Goal: Task Accomplishment & Management: Manage account settings

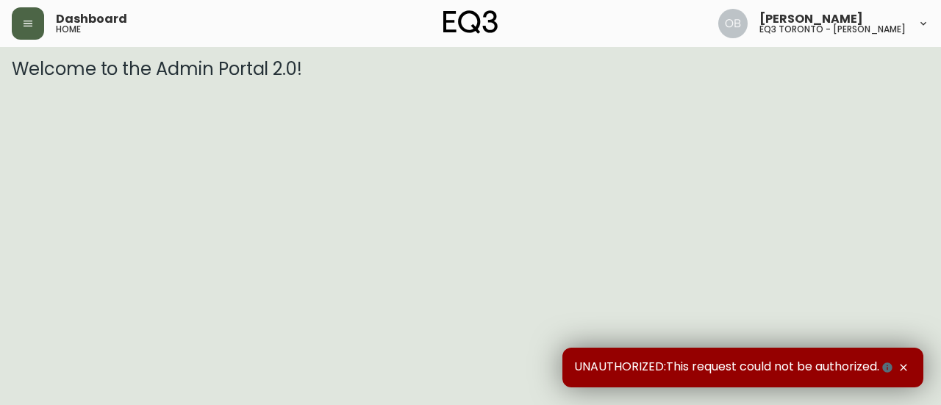
click at [31, 15] on button "button" at bounding box center [28, 23] width 32 height 32
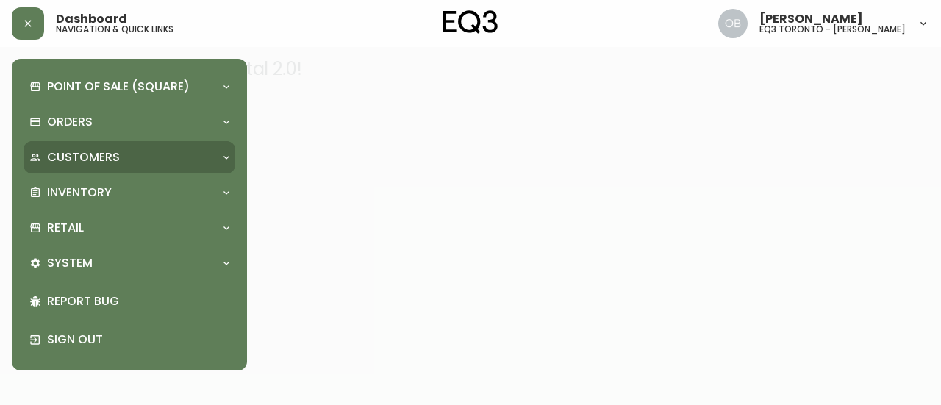
click at [93, 171] on div "Customers" at bounding box center [130, 157] width 212 height 32
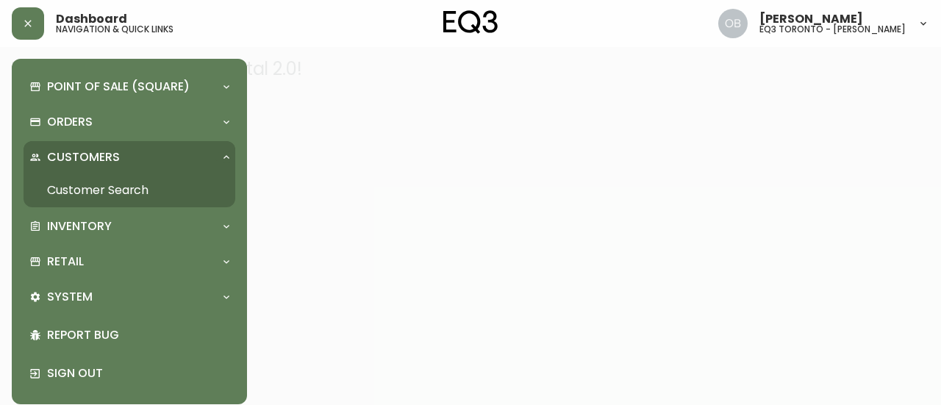
click at [96, 187] on link "Customer Search" at bounding box center [130, 190] width 212 height 34
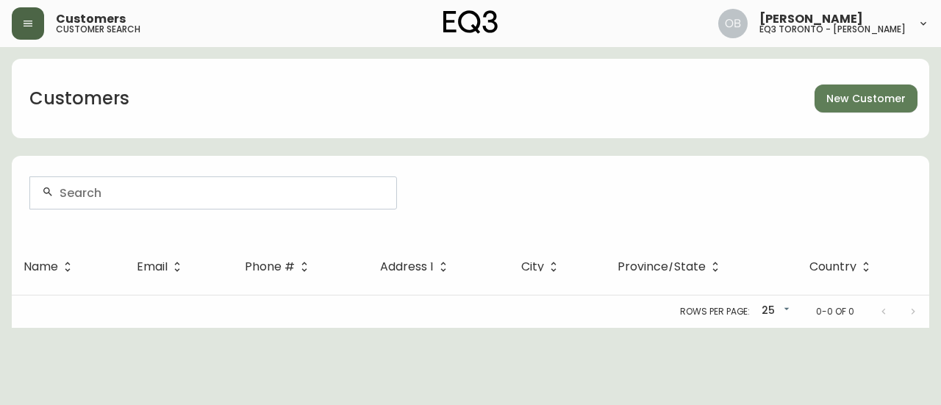
click at [36, 20] on button "button" at bounding box center [28, 23] width 32 height 32
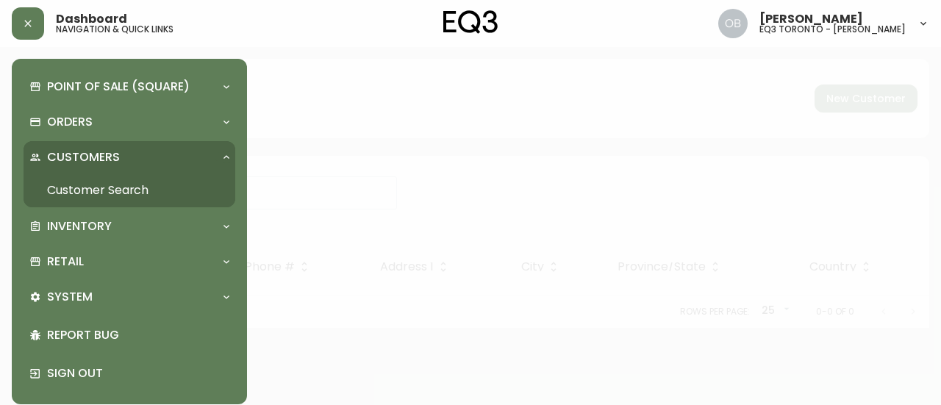
click at [93, 152] on p "Customers" at bounding box center [83, 157] width 73 height 16
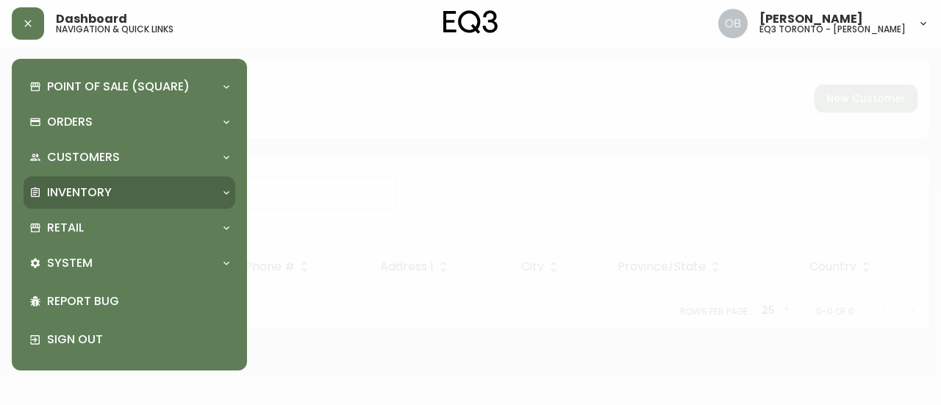
click at [85, 188] on p "Inventory" at bounding box center [79, 193] width 65 height 16
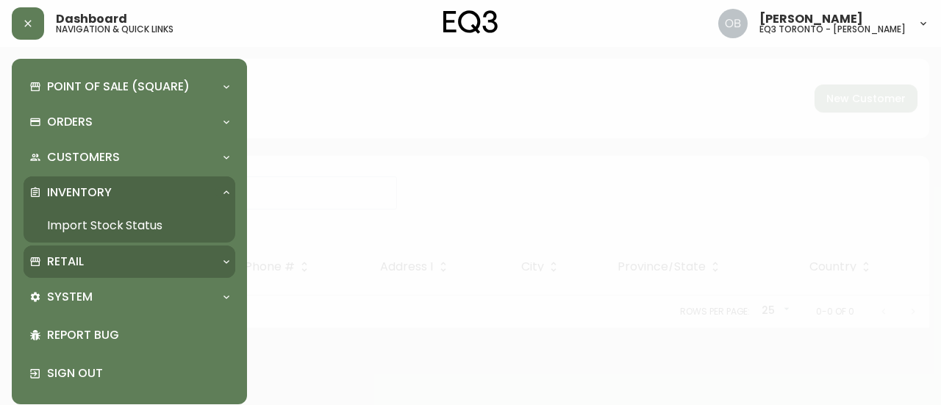
click at [68, 259] on p "Retail" at bounding box center [65, 262] width 37 height 16
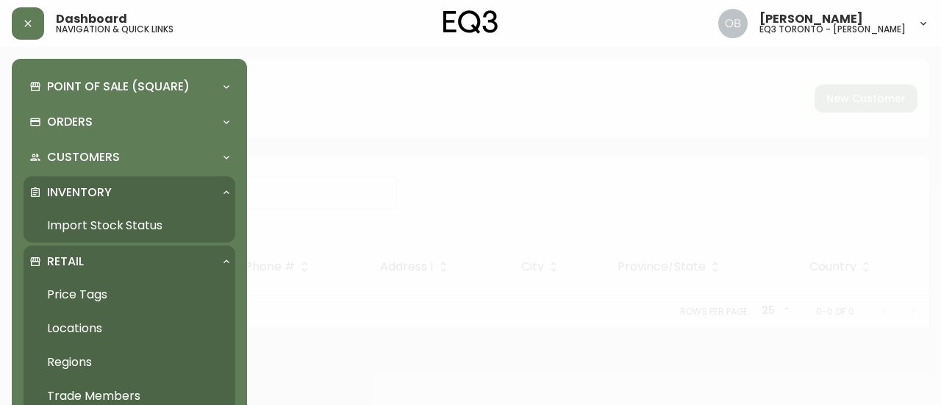
click at [91, 393] on link "Trade Members" at bounding box center [130, 396] width 212 height 34
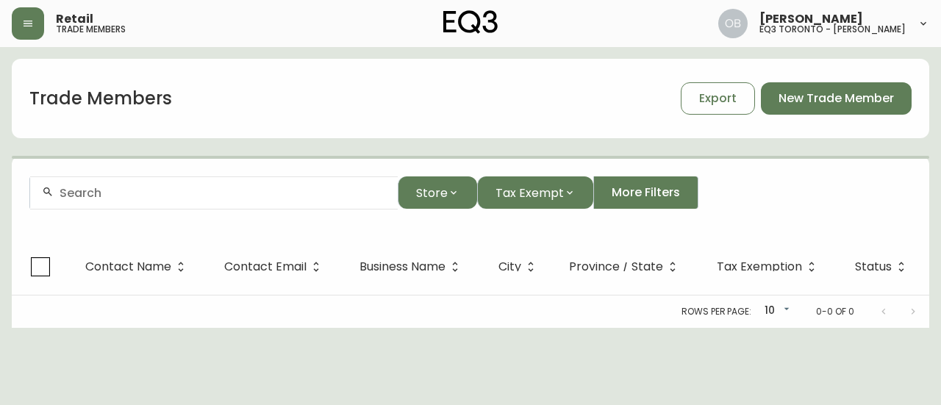
click at [114, 193] on input "text" at bounding box center [223, 193] width 326 height 14
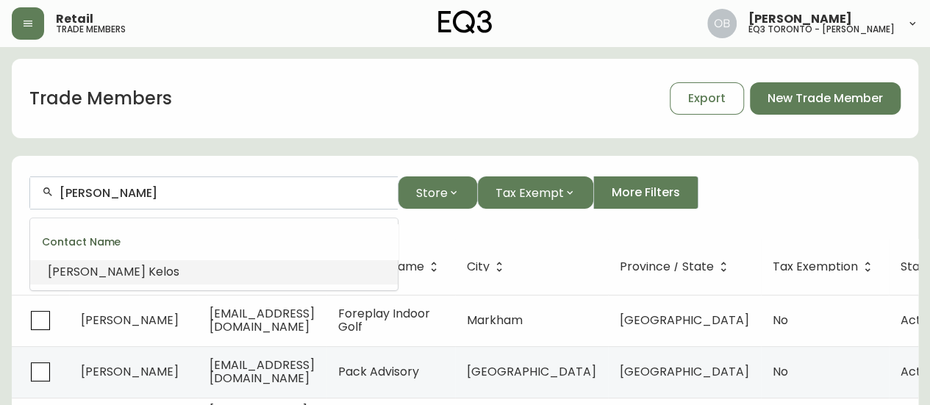
click at [148, 271] on span "Kel" at bounding box center [157, 271] width 18 height 17
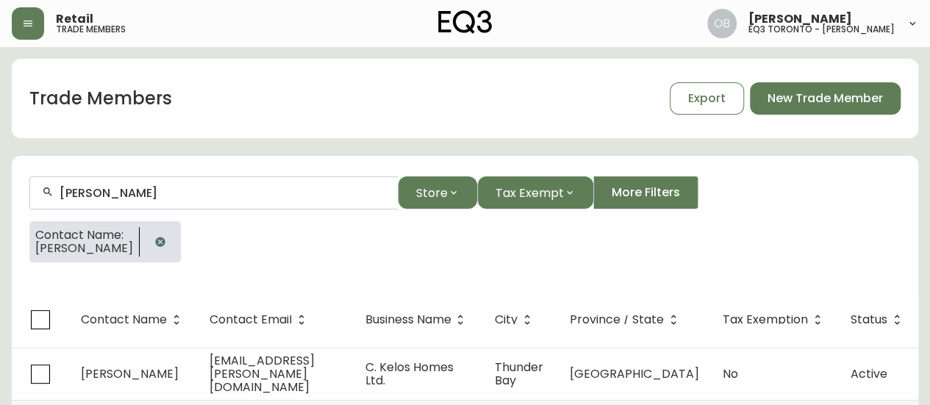
scroll to position [77, 0]
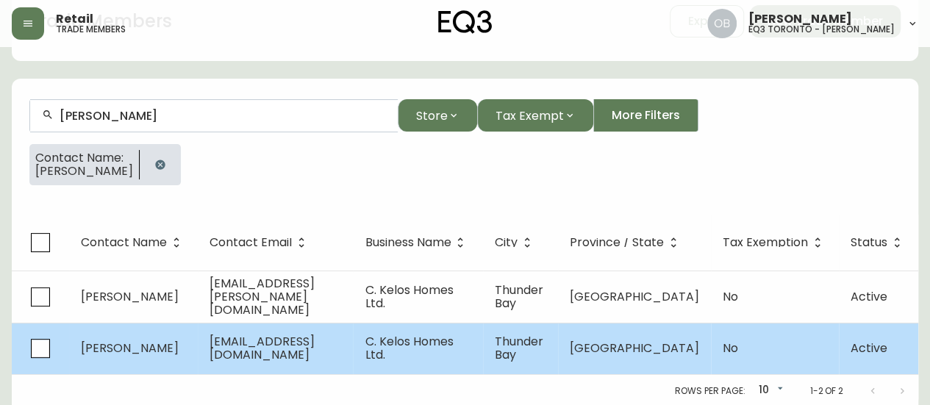
type input "[PERSON_NAME]"
click at [315, 346] on span "[EMAIL_ADDRESS][DOMAIN_NAME]" at bounding box center [262, 348] width 105 height 30
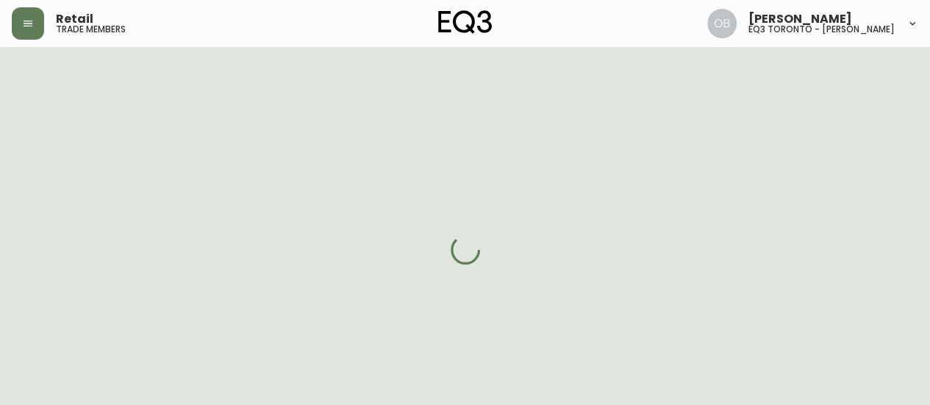
select select "ON"
select select "CA"
select select "CA_EN"
select select "Other"
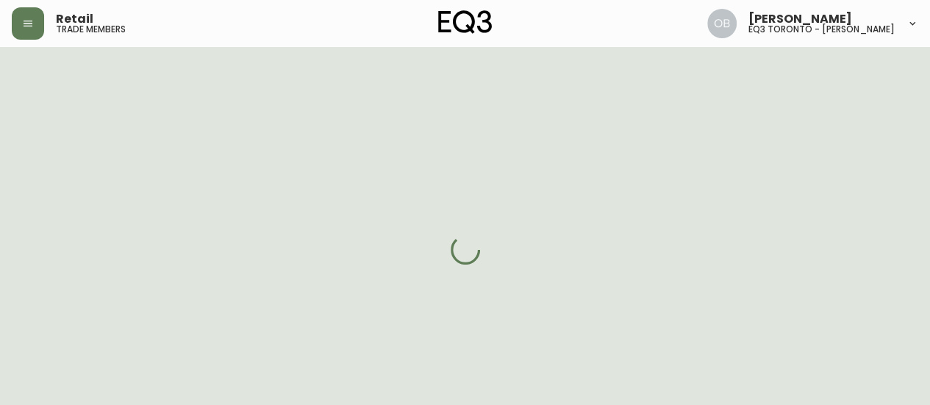
select select "false"
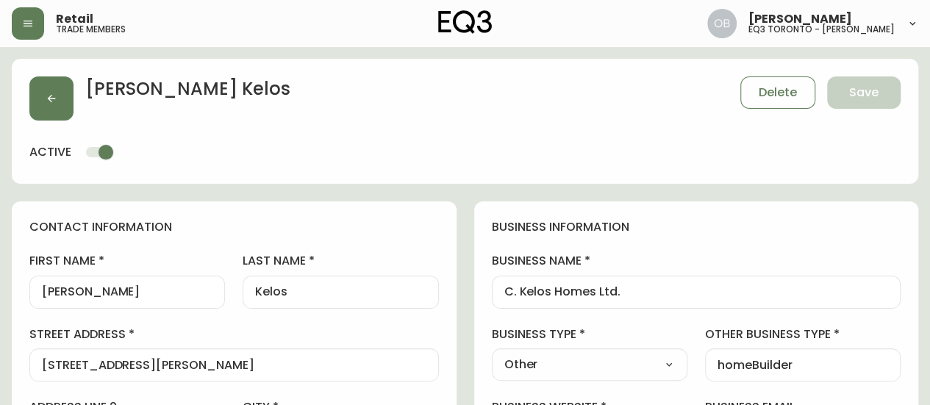
type input "EQ3 [GEOGRAPHIC_DATA]"
select select "cjw10z96p003c6gs0ds8faz1n"
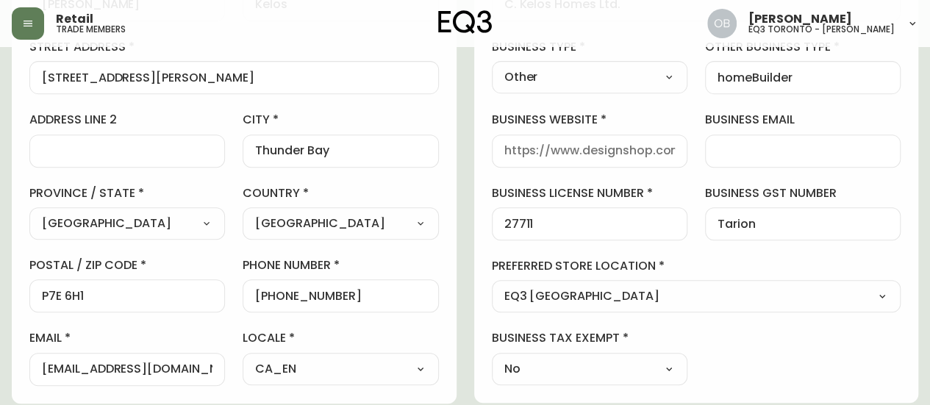
scroll to position [294, 0]
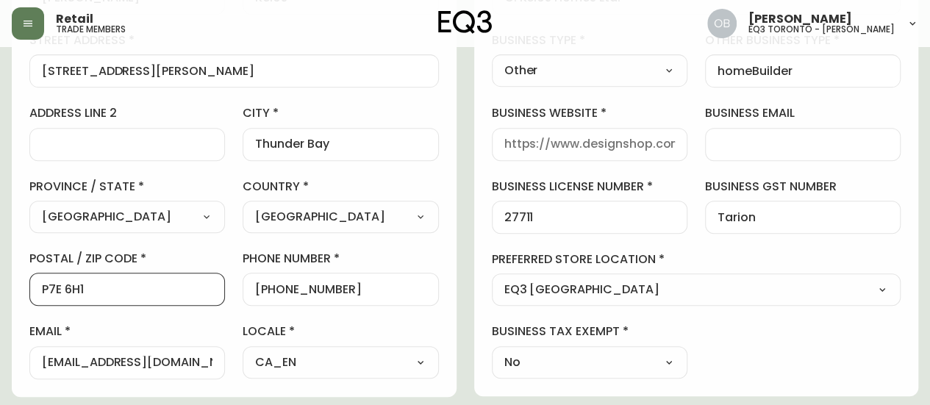
drag, startPoint x: 154, startPoint y: 289, endPoint x: 0, endPoint y: 307, distance: 154.6
click at [0, 307] on main "[PERSON_NAME] Save active contact information first name [PERSON_NAME] last nam…" at bounding box center [465, 355] width 930 height 1205
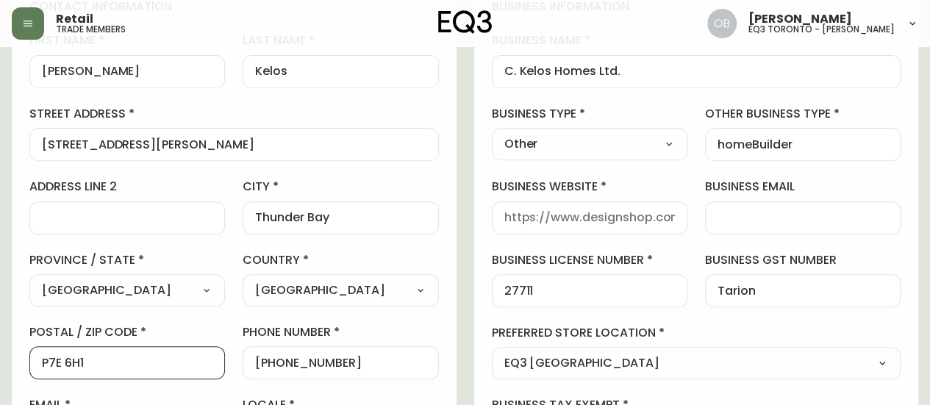
scroll to position [0, 0]
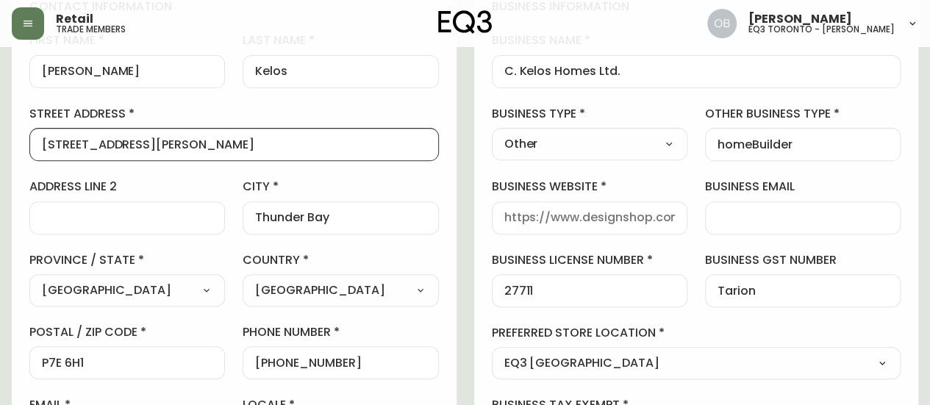
drag, startPoint x: 191, startPoint y: 148, endPoint x: 0, endPoint y: 157, distance: 191.3
